Goal: Task Accomplishment & Management: Manage account settings

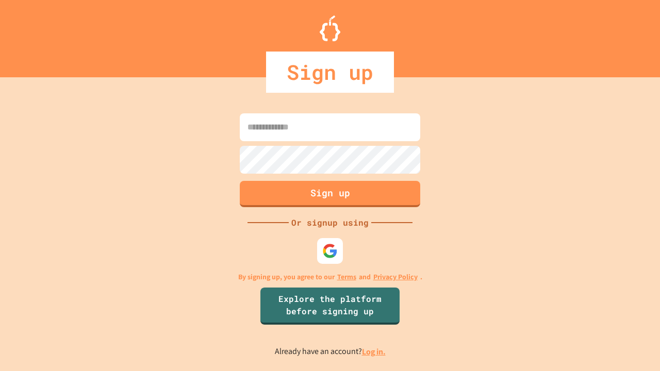
click at [374, 352] on link "Log in." at bounding box center [374, 352] width 24 height 11
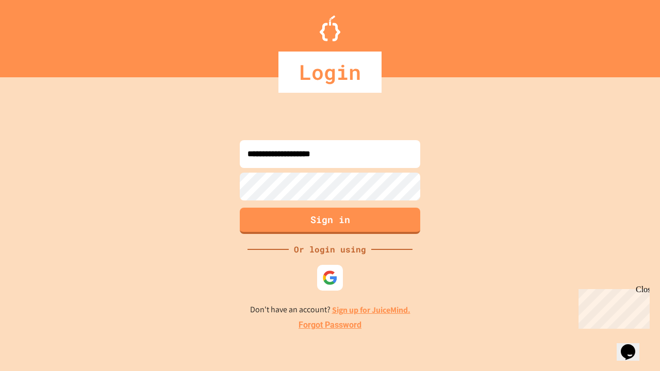
type input "**********"
